Goal: Task Accomplishment & Management: Manage account settings

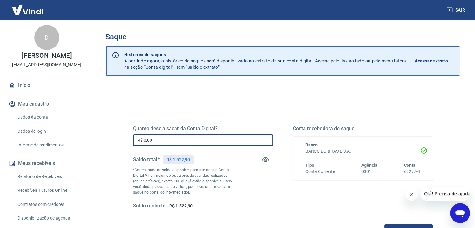
click at [153, 142] on input "R$ 0,00" at bounding box center [203, 140] width 140 height 12
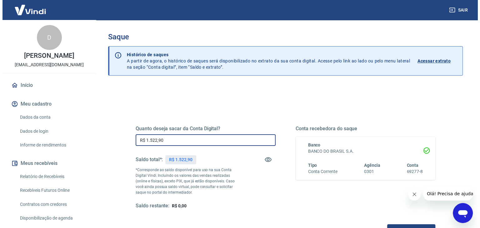
scroll to position [81, 0]
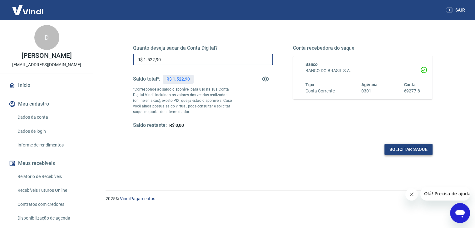
type input "R$ 1.522,90"
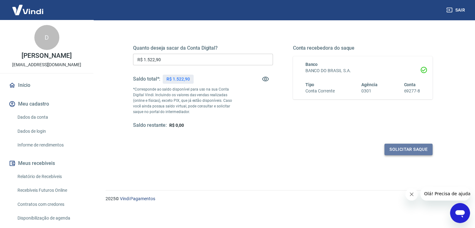
click at [420, 149] on button "Solicitar saque" at bounding box center [409, 150] width 48 height 12
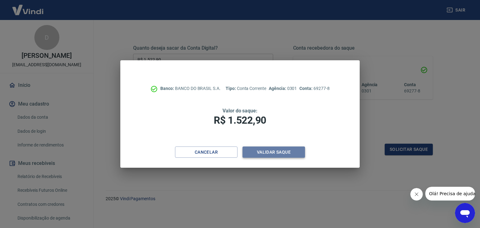
click at [291, 154] on button "Validar saque" at bounding box center [274, 153] width 63 height 12
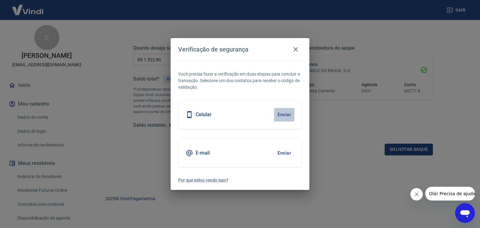
click at [285, 113] on button "Enviar" at bounding box center [284, 114] width 20 height 13
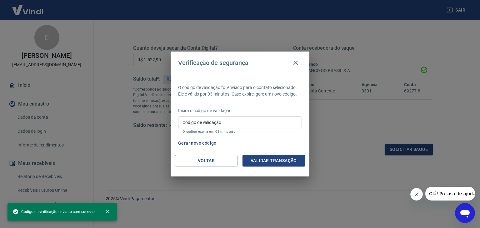
click at [199, 116] on div "Insira o código de validação Código de validação Código de validação O código e…" at bounding box center [240, 121] width 124 height 27
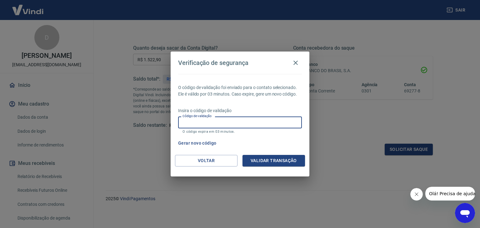
click at [201, 126] on input "Código de validação" at bounding box center [240, 123] width 124 height 12
click at [231, 104] on div "O código de validação foi enviado para o contato selecionado. Ele é válido por …" at bounding box center [240, 114] width 139 height 81
click at [295, 65] on icon "button" at bounding box center [296, 63] width 8 height 8
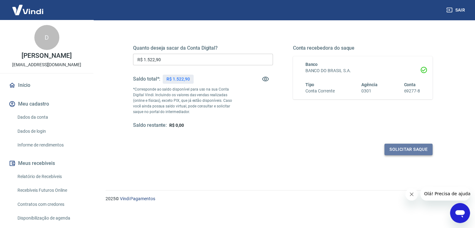
click at [410, 150] on button "Solicitar saque" at bounding box center [409, 150] width 48 height 12
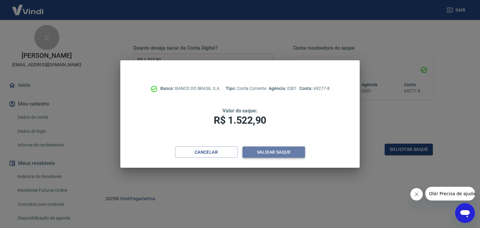
click at [283, 154] on button "Validar saque" at bounding box center [274, 153] width 63 height 12
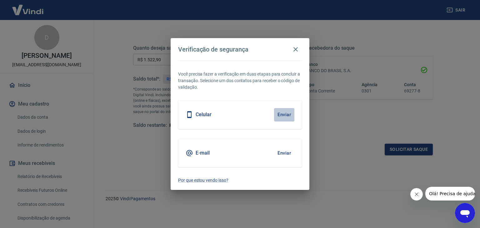
click at [289, 113] on button "Enviar" at bounding box center [284, 114] width 20 height 13
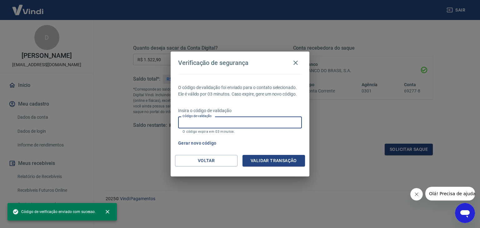
click at [213, 122] on input "Código de validação" at bounding box center [240, 123] width 124 height 12
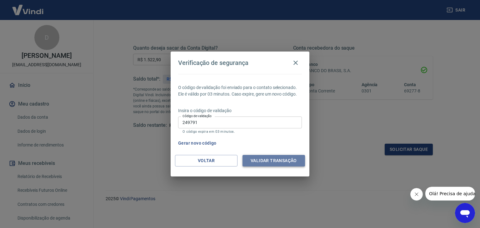
click at [274, 161] on button "Validar transação" at bounding box center [274, 161] width 63 height 12
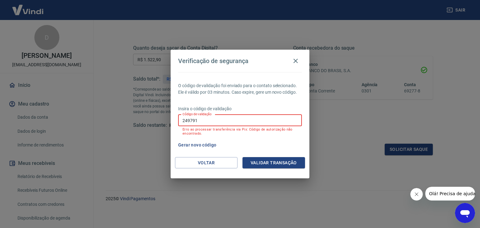
click at [245, 120] on input "249791" at bounding box center [240, 121] width 124 height 12
type input "530137"
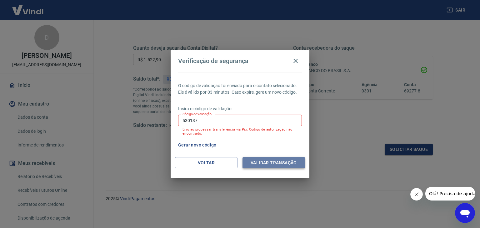
click at [283, 163] on button "Validar transação" at bounding box center [274, 163] width 63 height 12
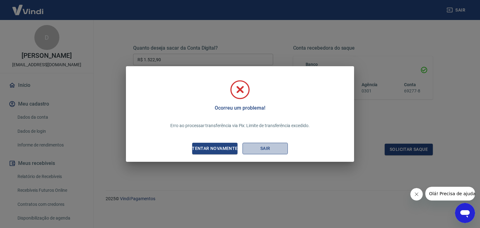
click at [269, 148] on button "Sair" at bounding box center [265, 149] width 45 height 12
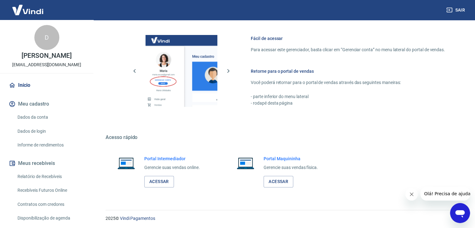
scroll to position [265, 0]
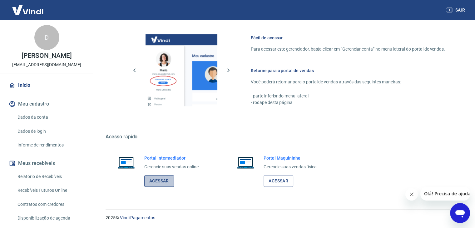
click at [163, 179] on link "Acessar" at bounding box center [159, 181] width 30 height 12
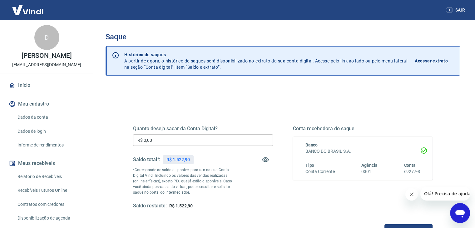
click at [206, 139] on input "R$ 0,00" at bounding box center [203, 140] width 140 height 12
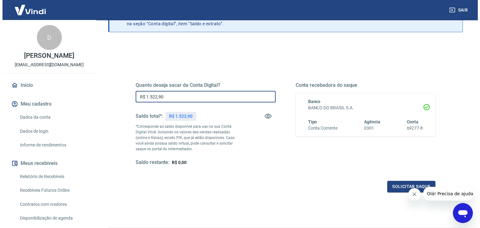
scroll to position [67, 0]
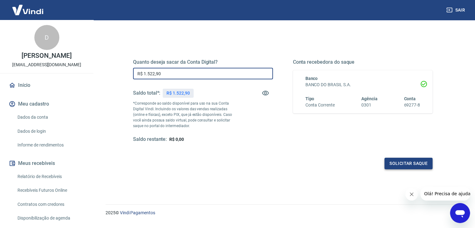
type input "R$ 1.522,90"
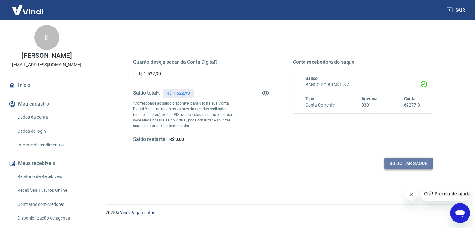
click at [414, 164] on button "Solicitar saque" at bounding box center [409, 164] width 48 height 12
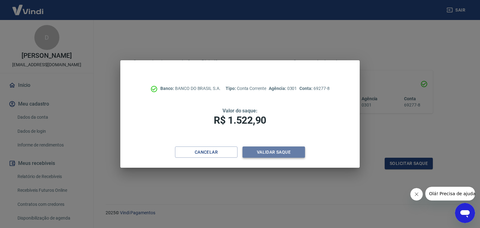
click at [283, 152] on button "Validar saque" at bounding box center [274, 153] width 63 height 12
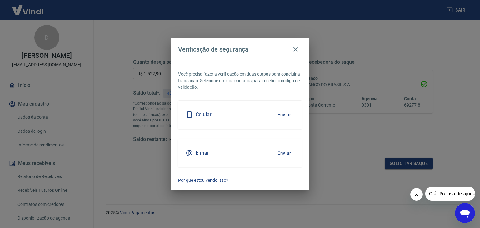
click at [208, 115] on h5 "Celular" at bounding box center [204, 115] width 16 height 6
click at [290, 116] on button "Enviar" at bounding box center [284, 114] width 20 height 13
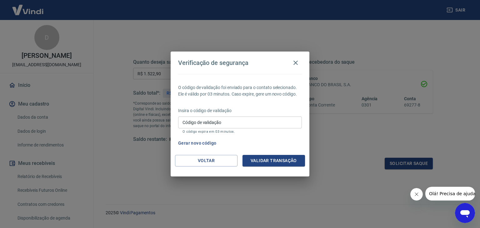
click at [290, 123] on input "Código de validação" at bounding box center [240, 123] width 124 height 12
type input "394397"
click at [291, 163] on button "Validar transação" at bounding box center [274, 161] width 63 height 12
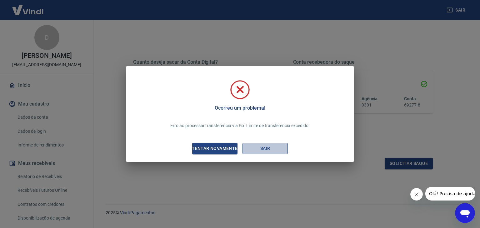
click at [256, 150] on button "Sair" at bounding box center [265, 149] width 45 height 12
